Goal: Task Accomplishment & Management: Manage account settings

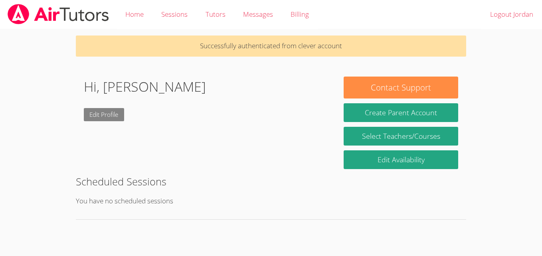
click at [91, 114] on link "Edit Profile" at bounding box center [104, 114] width 41 height 13
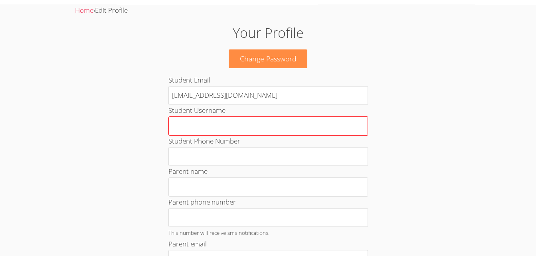
scroll to position [21, 0]
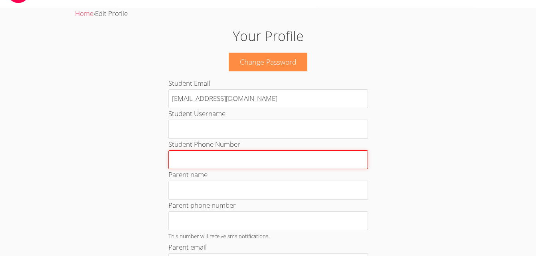
click at [212, 155] on input "Student Phone Number" at bounding box center [268, 159] width 200 height 19
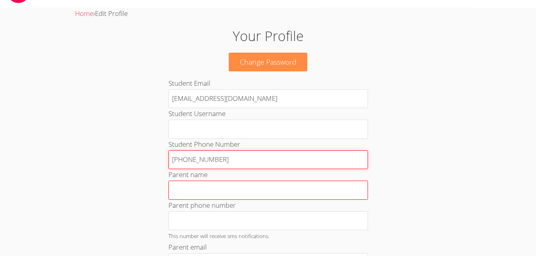
type input "510-766-9964"
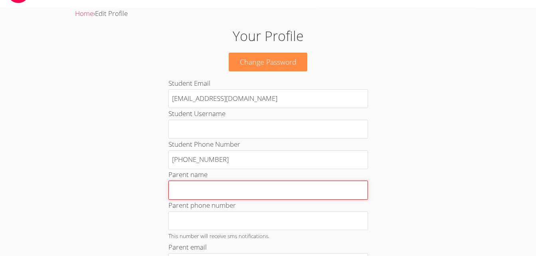
click at [208, 196] on input "Parent name" at bounding box center [268, 190] width 200 height 19
type input "S"
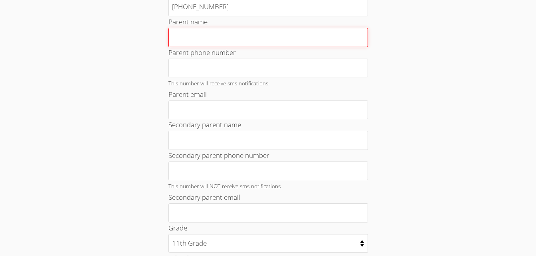
scroll to position [417, 0]
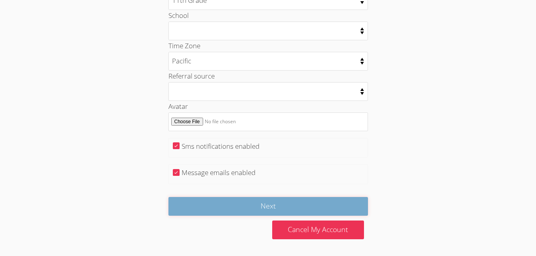
click at [251, 210] on input "Next" at bounding box center [268, 206] width 200 height 19
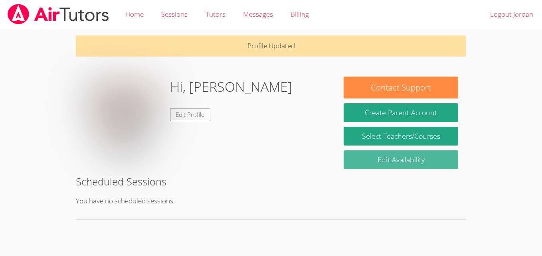
click at [360, 162] on link "Edit Availability" at bounding box center [401, 159] width 115 height 19
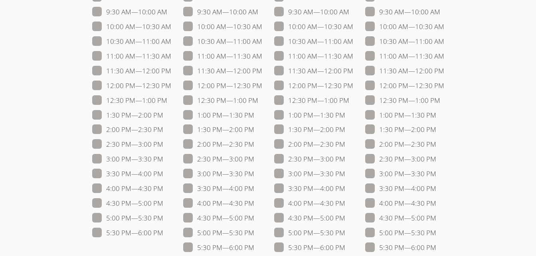
scroll to position [105, 0]
click at [127, 230] on label "5:30 PM — 6:00 PM" at bounding box center [127, 232] width 71 height 10
click at [163, 230] on input "5:30 PM — 6:00 PM" at bounding box center [166, 230] width 7 height 7
checkbox input "true"
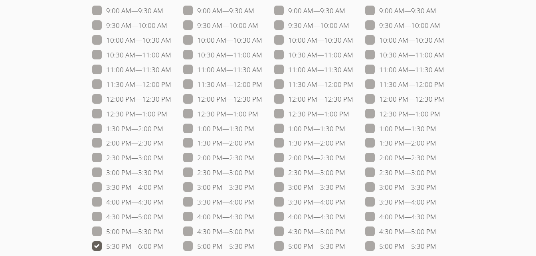
scroll to position [90, 0]
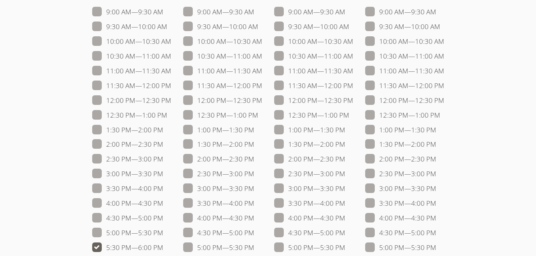
click at [208, 42] on label "10:00 AM — 10:30 AM" at bounding box center [222, 41] width 79 height 10
click at [262, 42] on input "10:00 AM — 10:30 AM" at bounding box center [265, 39] width 7 height 7
checkbox input "true"
click at [125, 54] on label "10:30 AM — 11:00 AM" at bounding box center [131, 56] width 79 height 10
click at [171, 54] on input "10:30 AM — 11:00 AM" at bounding box center [174, 54] width 7 height 7
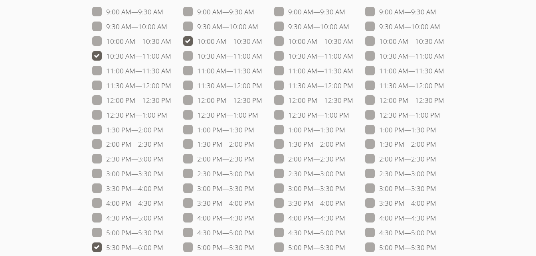
checkbox input "true"
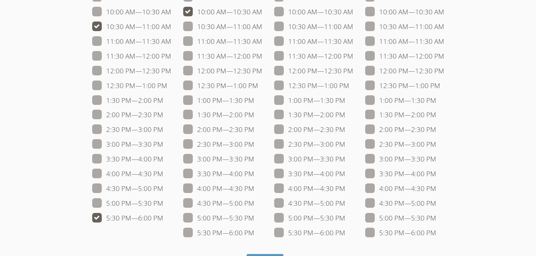
scroll to position [121, 0]
click at [199, 235] on label "5:30 PM — 6:00 PM" at bounding box center [218, 232] width 71 height 10
click at [254, 234] on input "5:30 PM — 6:00 PM" at bounding box center [257, 230] width 7 height 7
checkbox input "true"
click at [316, 231] on label "5:30 PM — 6:00 PM" at bounding box center [309, 232] width 71 height 10
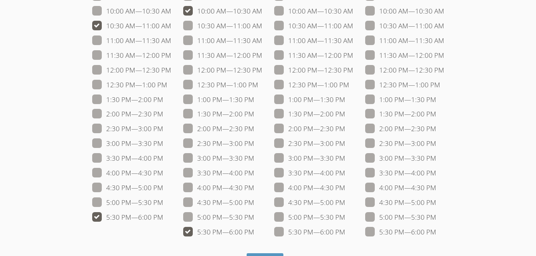
click at [345, 231] on input "5:30 PM — 6:00 PM" at bounding box center [348, 230] width 7 height 7
checkbox input "true"
click at [300, 26] on label "10:30 AM — 11:00 AM" at bounding box center [313, 26] width 79 height 10
click at [353, 26] on input "10:30 AM — 11:00 AM" at bounding box center [356, 24] width 7 height 7
checkbox input "true"
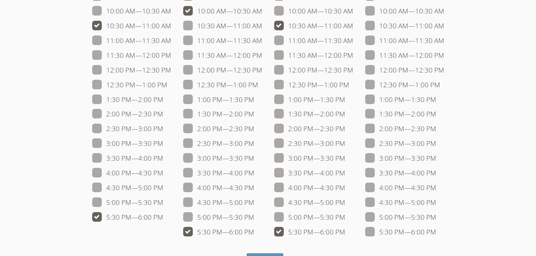
click at [398, 26] on label "10:30 AM — 11:00 AM" at bounding box center [404, 26] width 79 height 10
click at [444, 26] on input "10:30 AM — 11:00 AM" at bounding box center [447, 24] width 7 height 7
checkbox input "true"
click at [391, 229] on label "5:30 PM — 6:00 PM" at bounding box center [400, 232] width 71 height 10
click at [436, 229] on input "5:30 PM — 6:00 PM" at bounding box center [439, 230] width 7 height 7
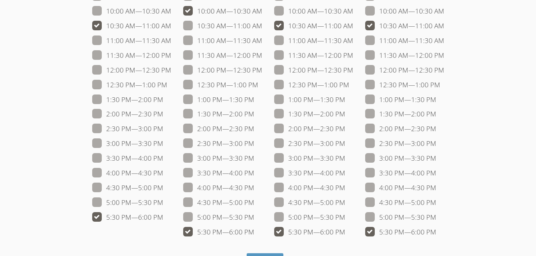
checkbox input "true"
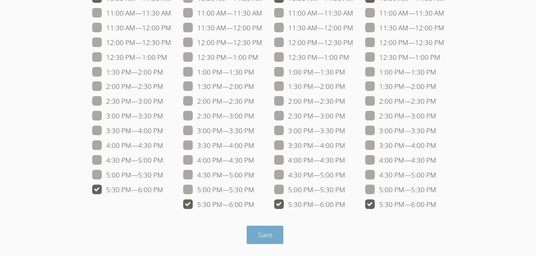
click at [255, 242] on button "Save" at bounding box center [265, 235] width 37 height 19
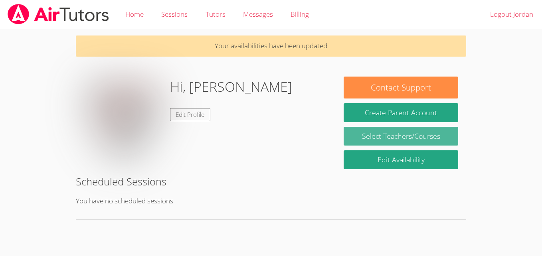
click at [377, 142] on link "Select Teachers/Courses" at bounding box center [401, 136] width 115 height 19
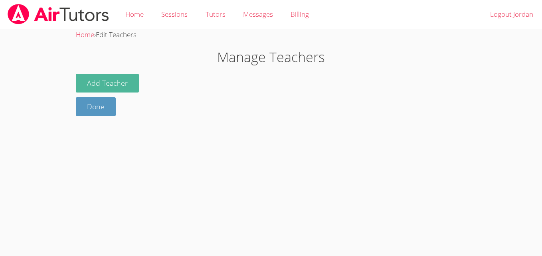
click at [118, 79] on button "Add Teacher" at bounding box center [107, 83] width 63 height 19
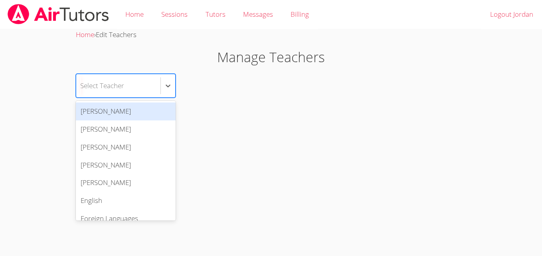
click at [136, 87] on div "Select Teacher" at bounding box center [118, 85] width 84 height 23
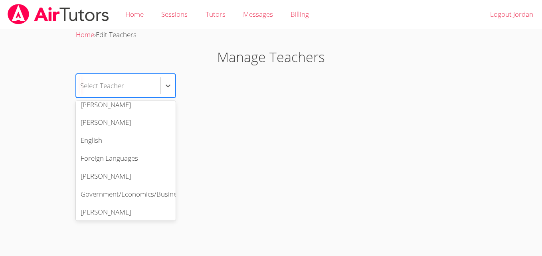
scroll to position [91, 0]
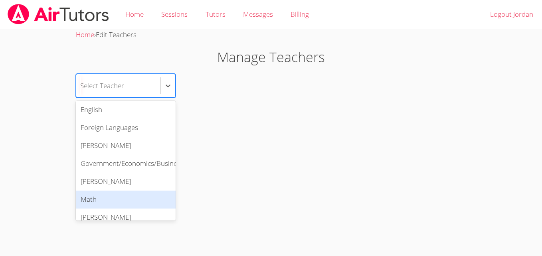
click at [119, 198] on div "Math" at bounding box center [126, 200] width 100 height 18
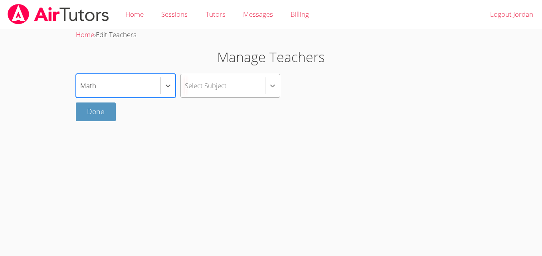
click at [267, 82] on div at bounding box center [272, 86] width 14 height 14
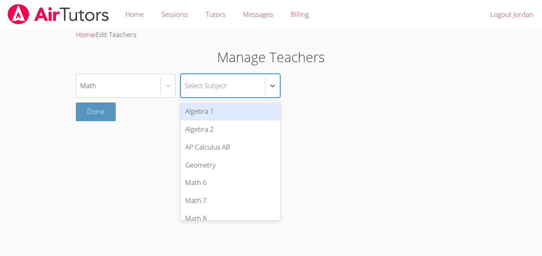
click at [249, 108] on div "Algebra 1" at bounding box center [230, 112] width 100 height 18
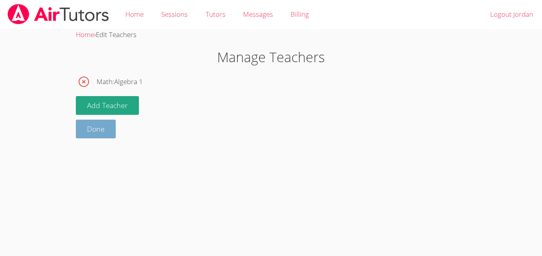
click at [104, 125] on link "Done" at bounding box center [96, 129] width 40 height 19
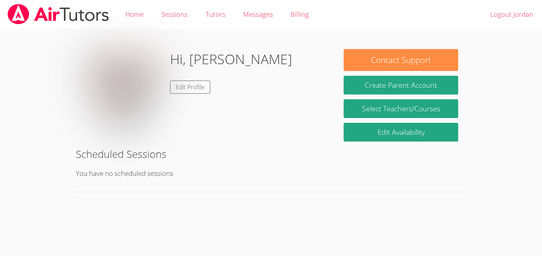
drag, startPoint x: 377, startPoint y: 55, endPoint x: 350, endPoint y: 29, distance: 37.5
click at [350, 29] on div "Hi, Jordan Edit Profile Contact Support Create Parent Account Select Teachers/C…" at bounding box center [271, 116] width 407 height 175
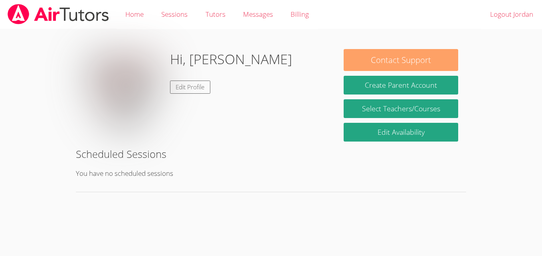
click at [361, 55] on button "Contact Support" at bounding box center [401, 60] width 115 height 22
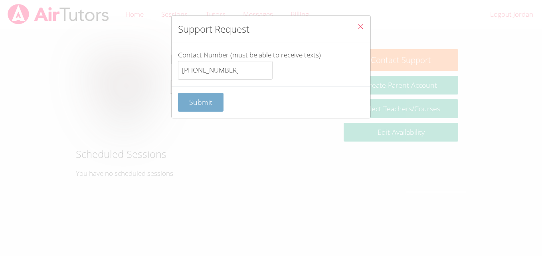
click at [215, 107] on button "Submit" at bounding box center [200, 102] width 45 height 19
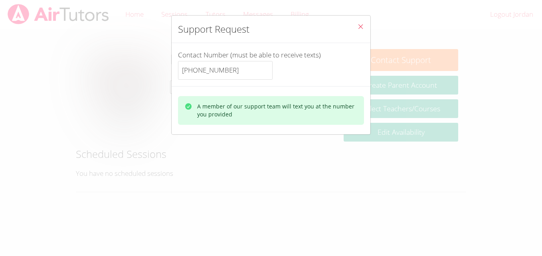
click at [357, 26] on icon "Close" at bounding box center [360, 26] width 7 height 7
